Goal: Task Accomplishment & Management: Use online tool/utility

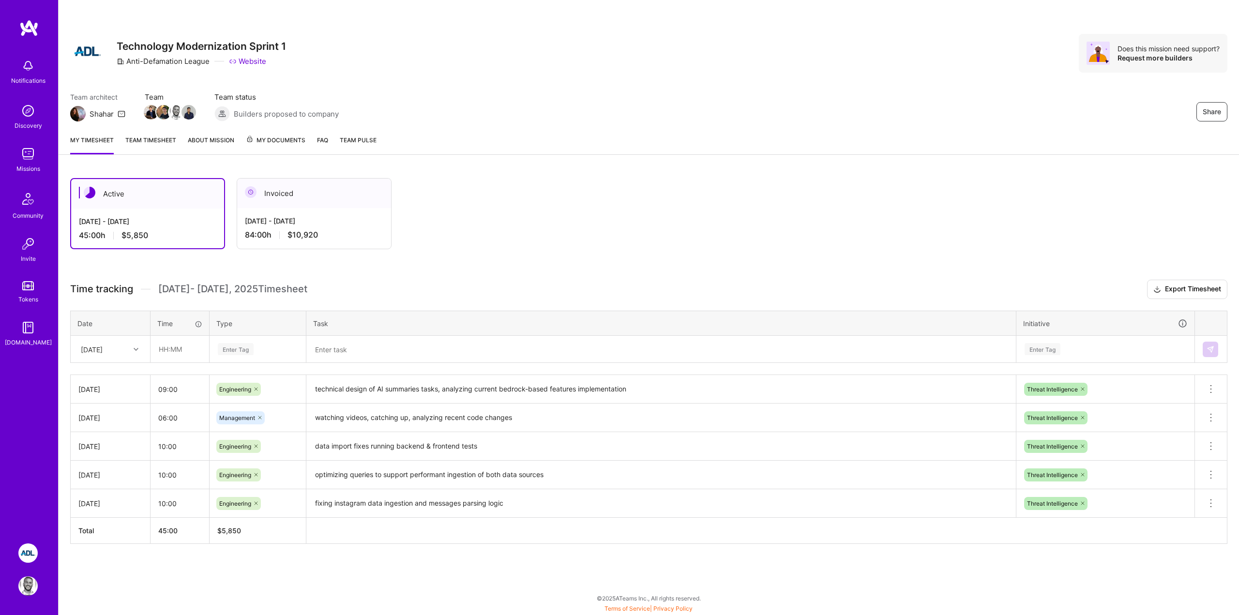
click at [285, 138] on span "My Documents" at bounding box center [276, 140] width 60 height 11
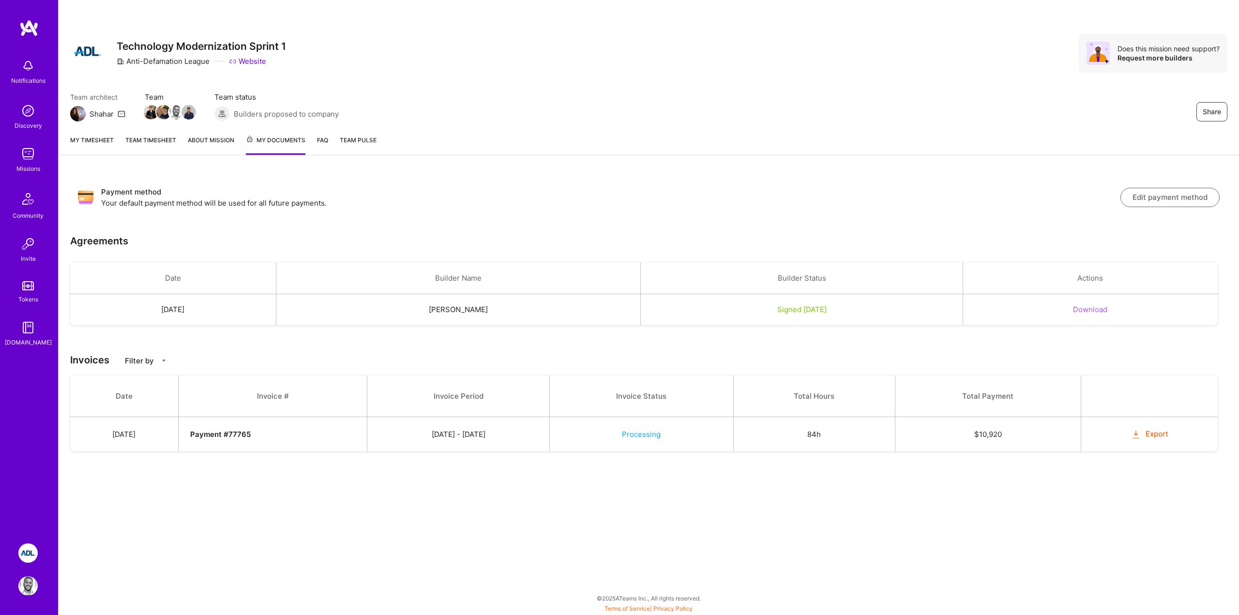
click at [1145, 436] on button "Export" at bounding box center [1150, 434] width 38 height 11
click at [661, 438] on span "Processing" at bounding box center [641, 434] width 39 height 9
click at [741, 340] on div "Payment method Your default payment method will be used for all future payments…" at bounding box center [649, 325] width 1180 height 317
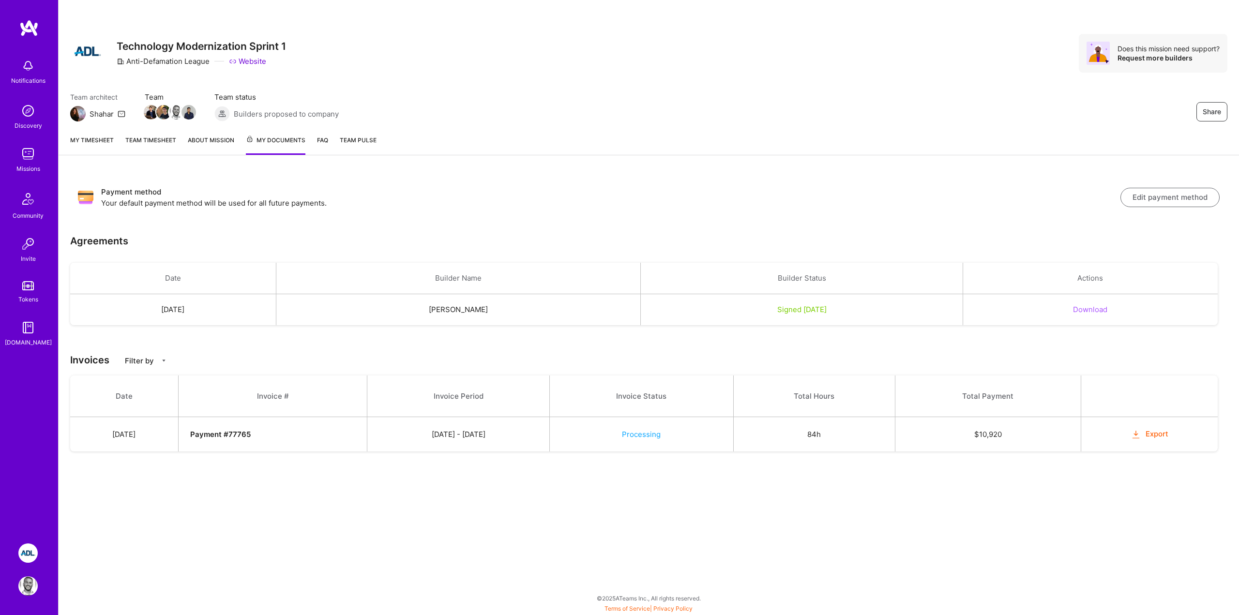
click at [681, 176] on div "Payment method Your default payment method will be used for all future payments…" at bounding box center [649, 325] width 1180 height 317
click at [158, 139] on link "Team timesheet" at bounding box center [150, 145] width 51 height 20
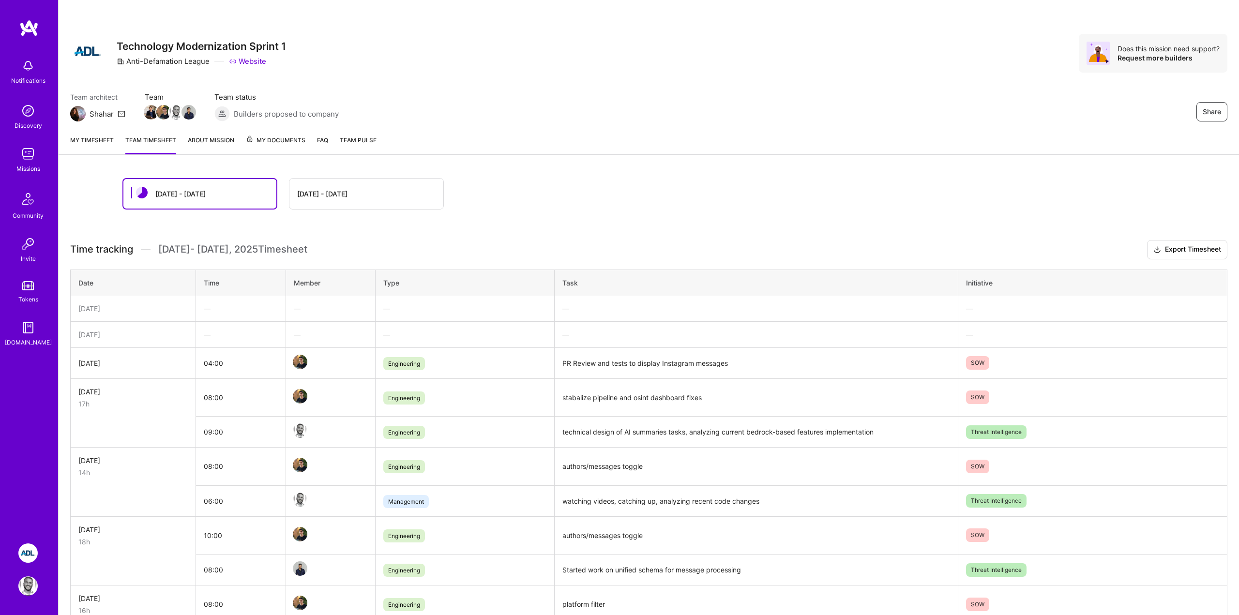
click at [206, 135] on link "About Mission" at bounding box center [211, 144] width 46 height 19
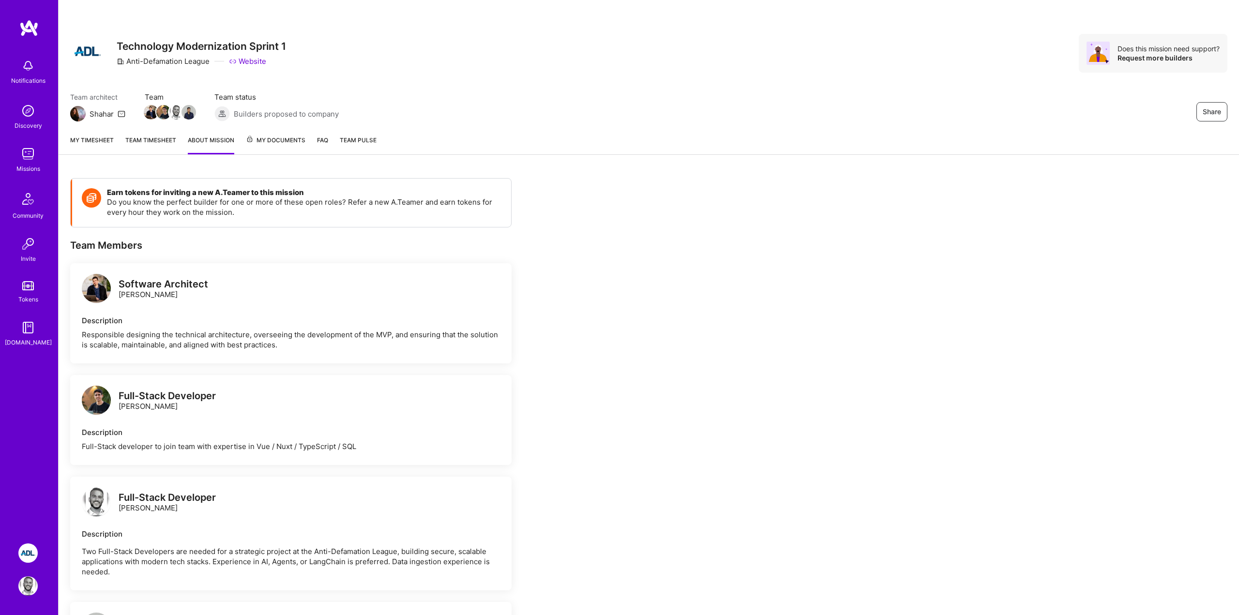
click at [366, 139] on span "Team Pulse" at bounding box center [358, 139] width 37 height 7
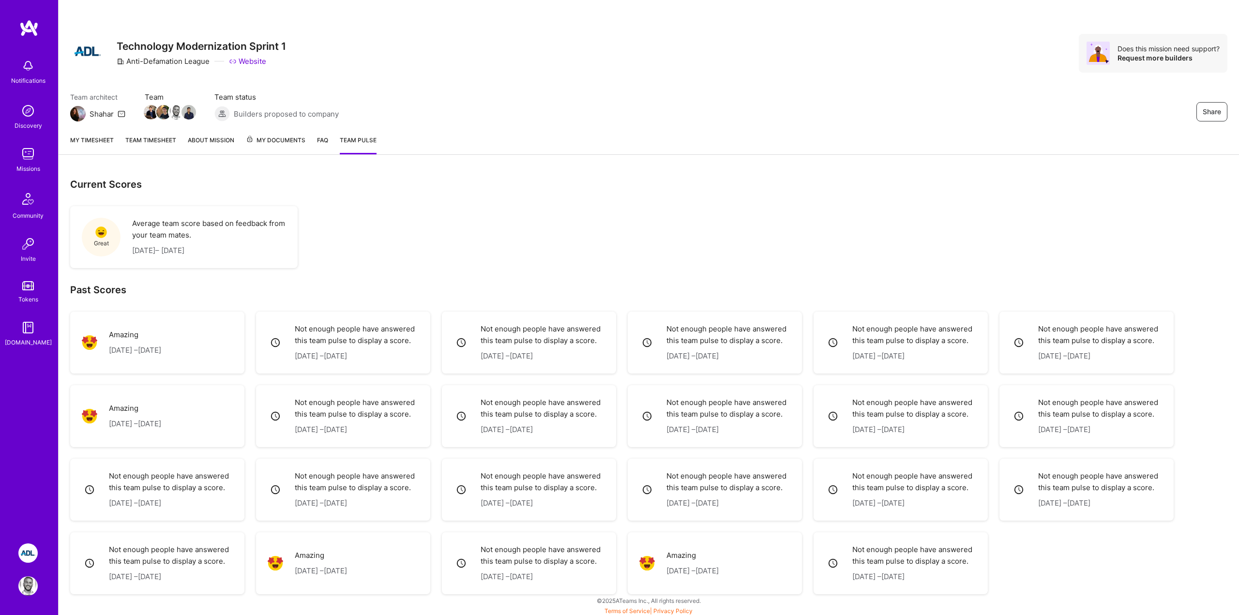
click at [21, 372] on div "Notifications Discovery Missions Community Invite Tokens [DOMAIN_NAME]" at bounding box center [29, 274] width 58 height 511
click at [282, 147] on link "My Documents" at bounding box center [276, 144] width 60 height 19
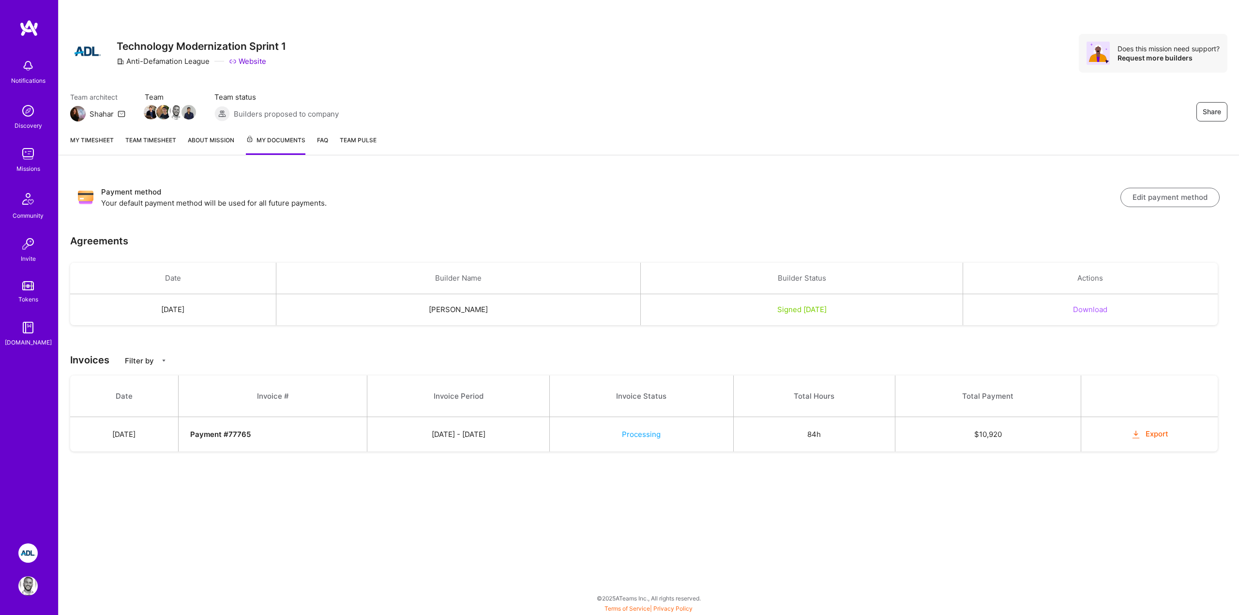
click at [34, 44] on div "Notifications Discovery Missions Community Invite Tokens [DOMAIN_NAME]" at bounding box center [29, 274] width 58 height 511
click at [28, 589] on img at bounding box center [27, 585] width 19 height 19
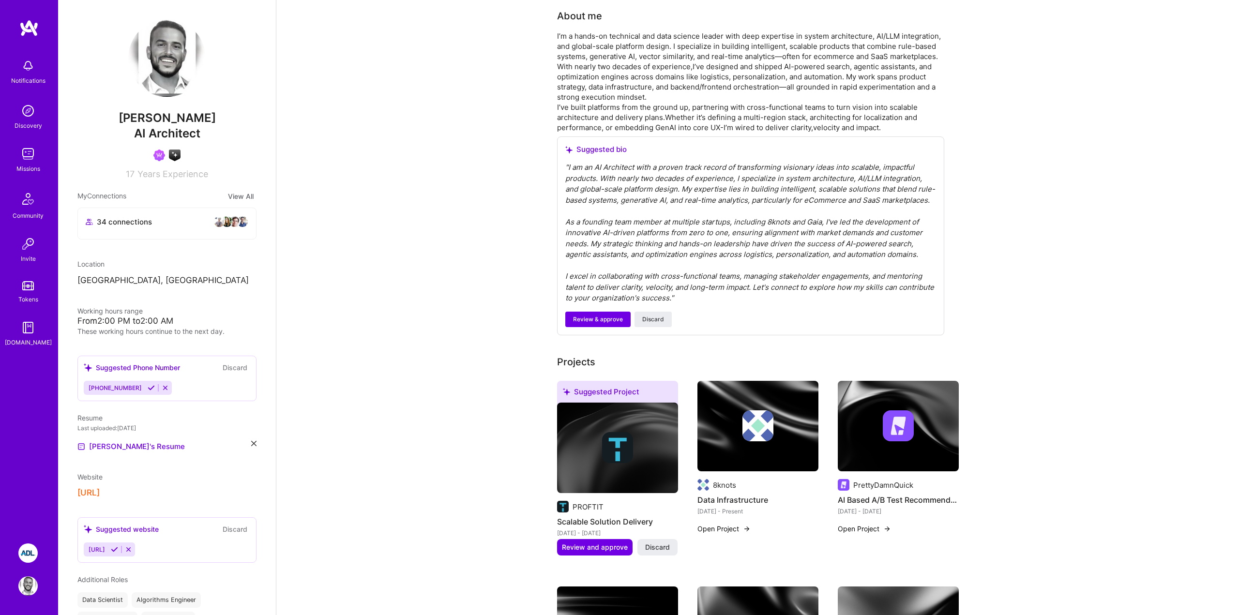
scroll to position [240, 0]
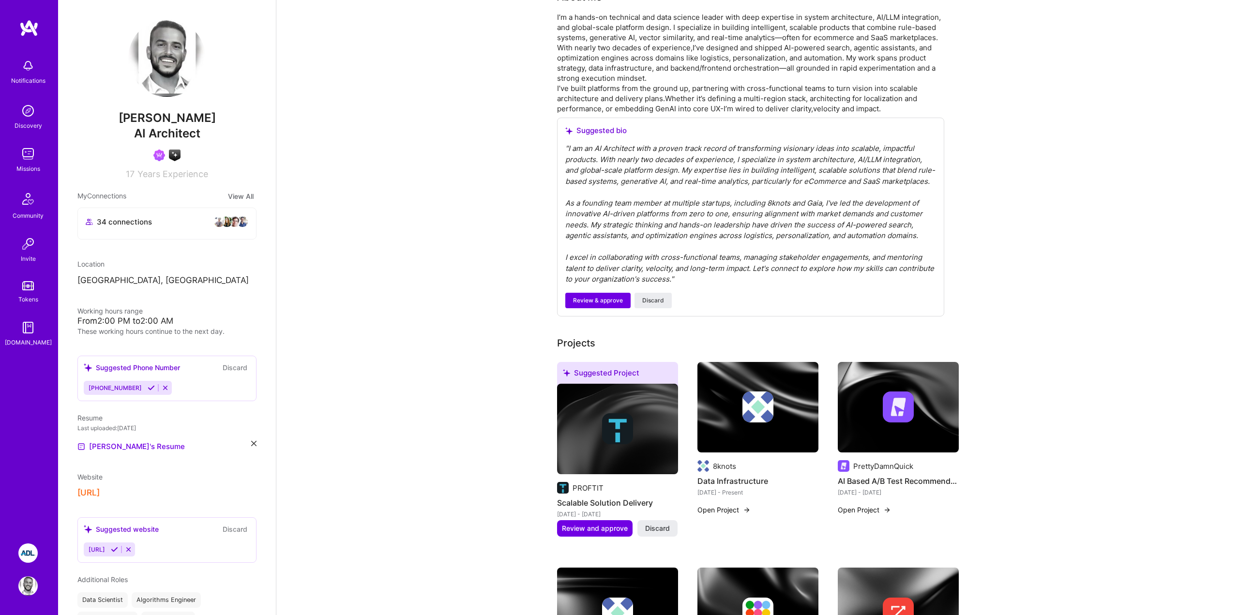
click at [24, 144] on img at bounding box center [27, 153] width 19 height 19
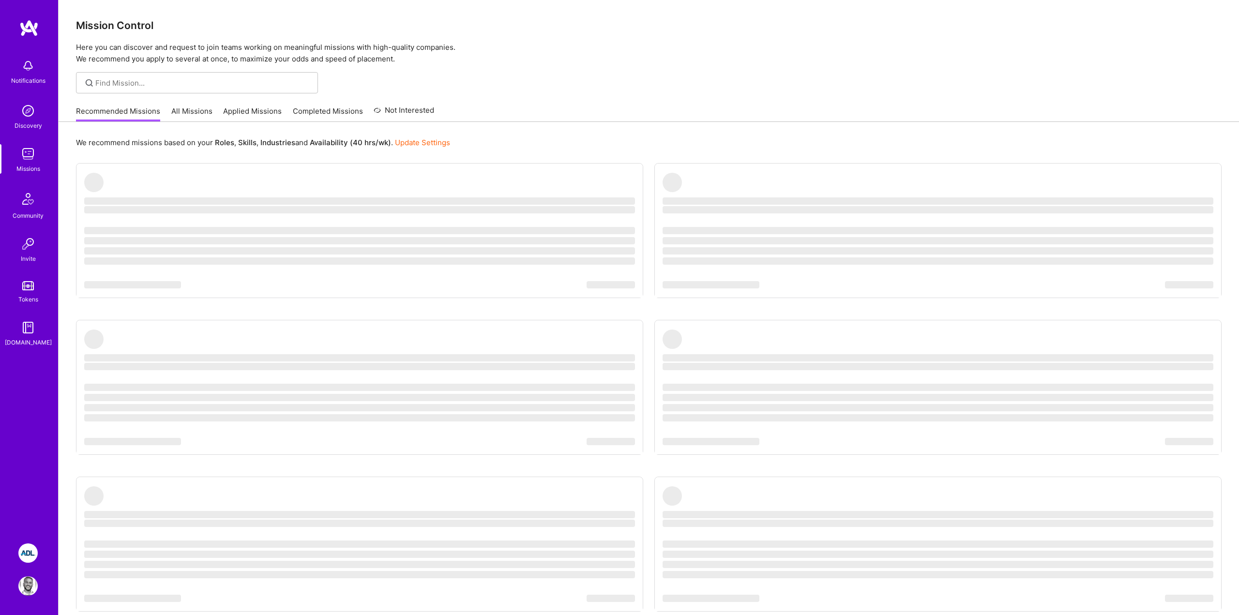
click at [307, 108] on link "Completed Missions" at bounding box center [328, 114] width 70 height 16
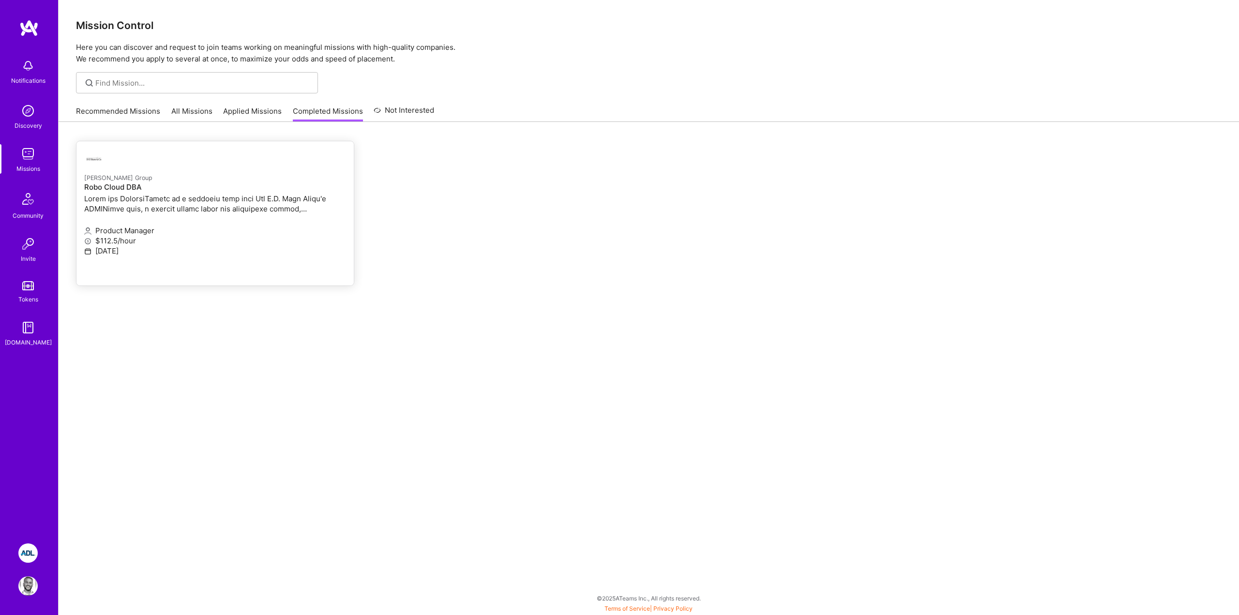
click at [131, 208] on p at bounding box center [215, 204] width 262 height 20
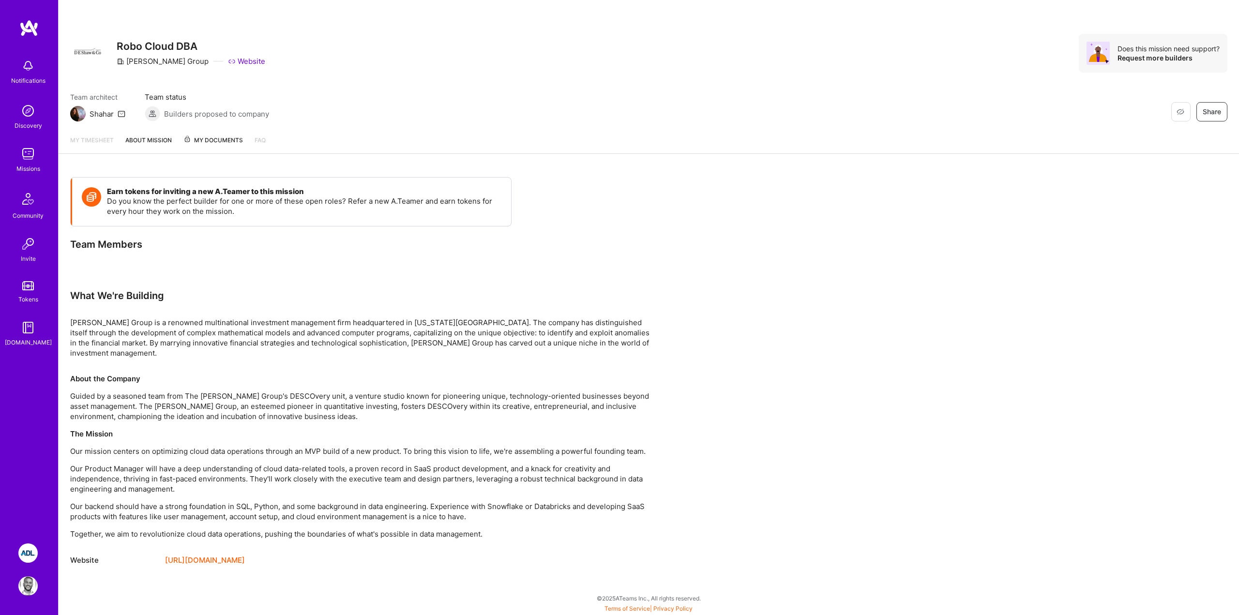
click at [200, 140] on span "My Documents" at bounding box center [213, 140] width 60 height 11
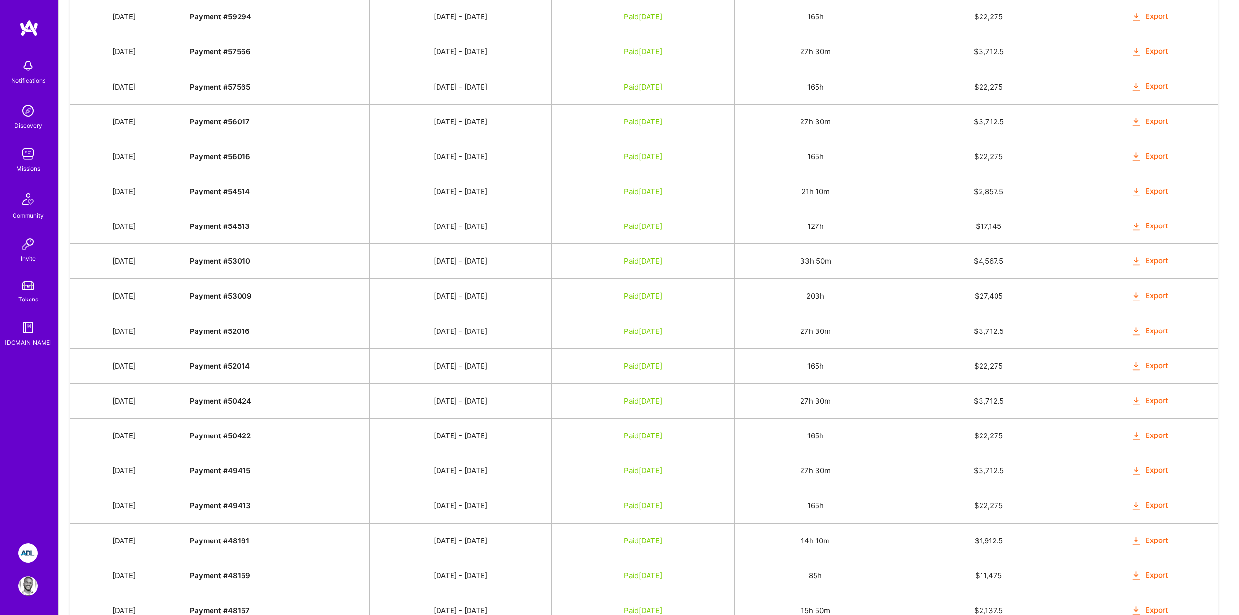
scroll to position [566, 0]
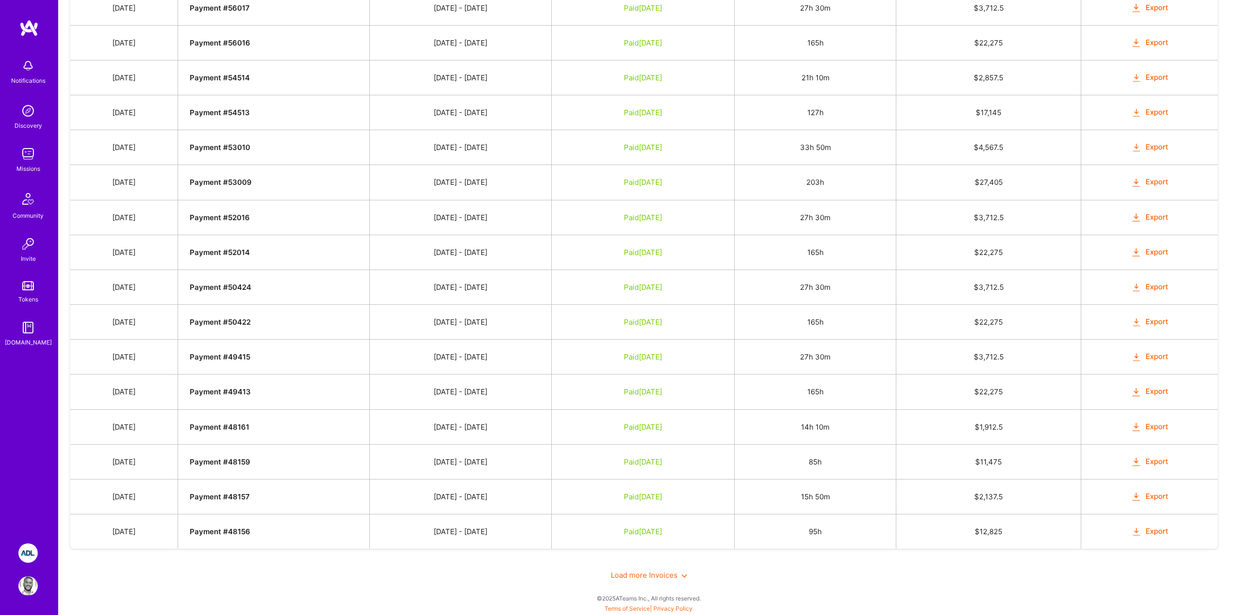
click at [680, 578] on span "Load more Invoices" at bounding box center [649, 575] width 76 height 9
click at [1164, 563] on button "Export" at bounding box center [1150, 564] width 38 height 11
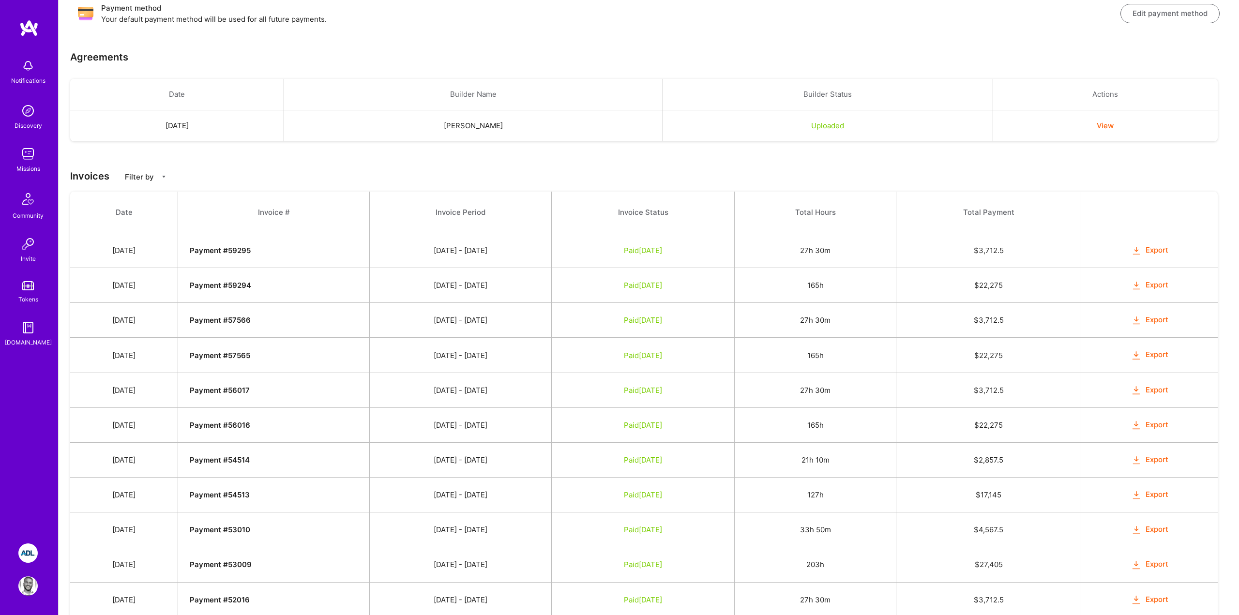
scroll to position [225, 0]
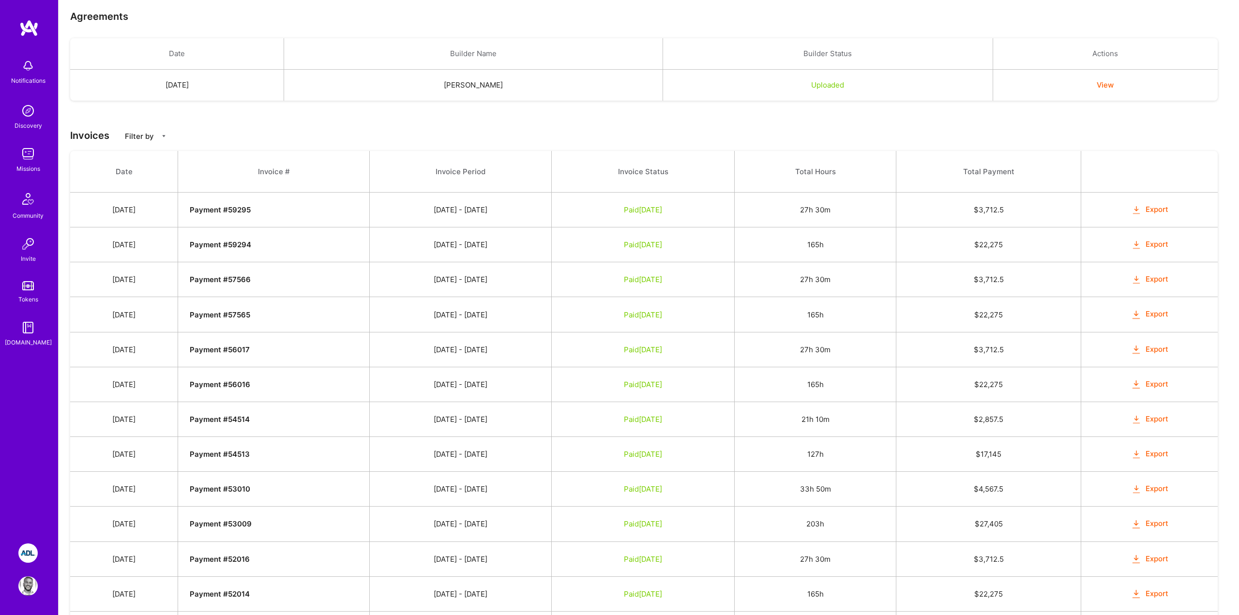
click at [28, 553] on img at bounding box center [27, 552] width 19 height 19
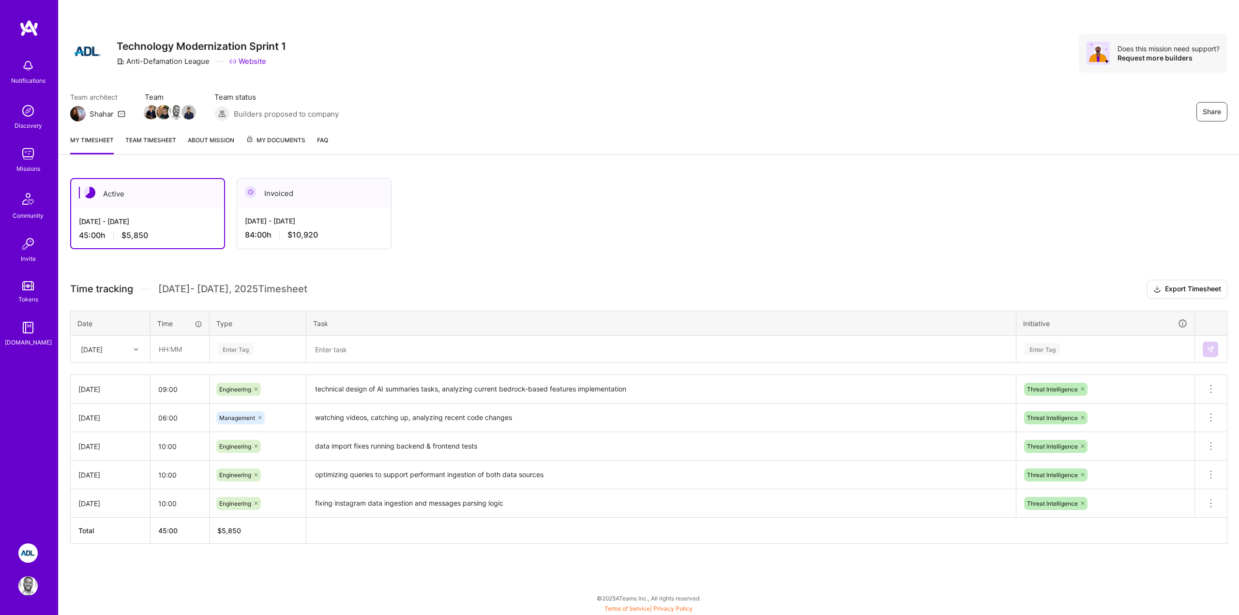
click at [258, 136] on span "My Documents" at bounding box center [276, 140] width 60 height 11
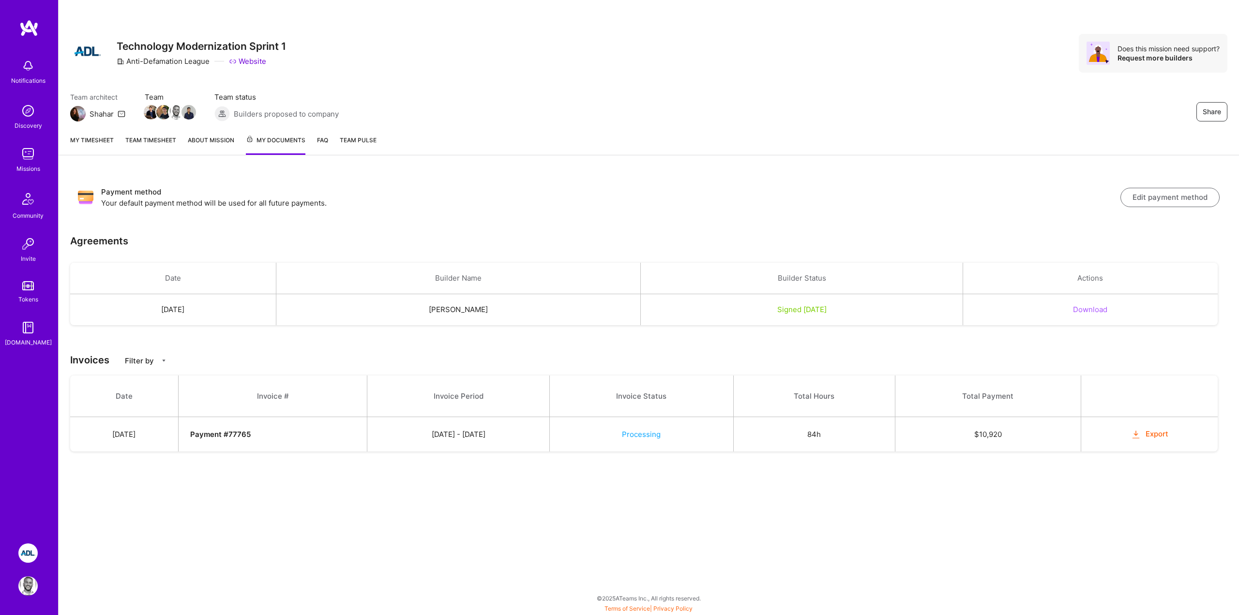
click at [674, 440] on td "Processing" at bounding box center [641, 434] width 183 height 35
click at [661, 436] on span "Processing" at bounding box center [641, 434] width 39 height 9
click at [607, 484] on div "Payment method Your default payment method will be used for all future payments…" at bounding box center [649, 325] width 1180 height 317
